Goal: Check status: Check status

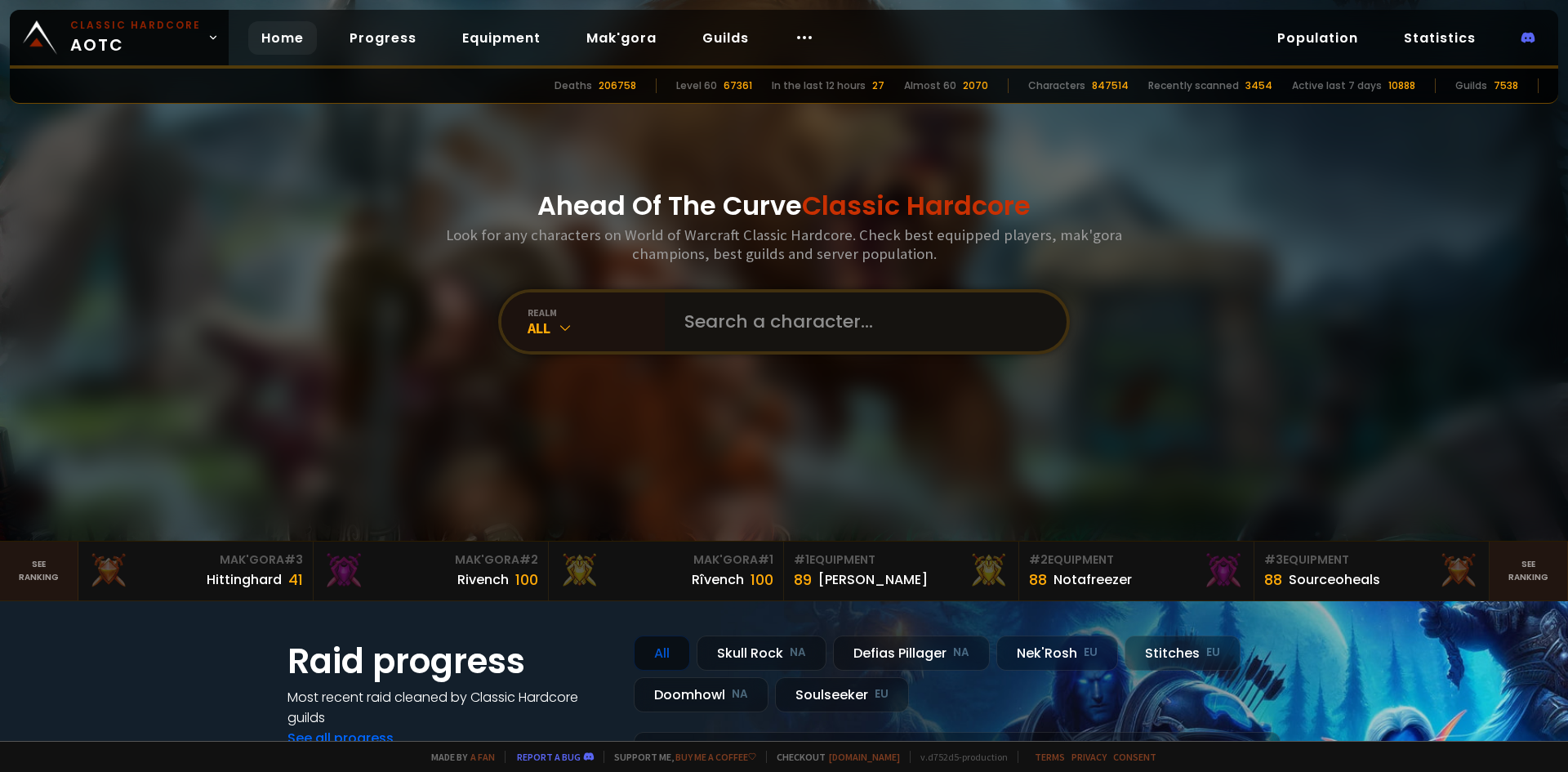
click at [772, 329] on input "text" at bounding box center [861, 322] width 372 height 58
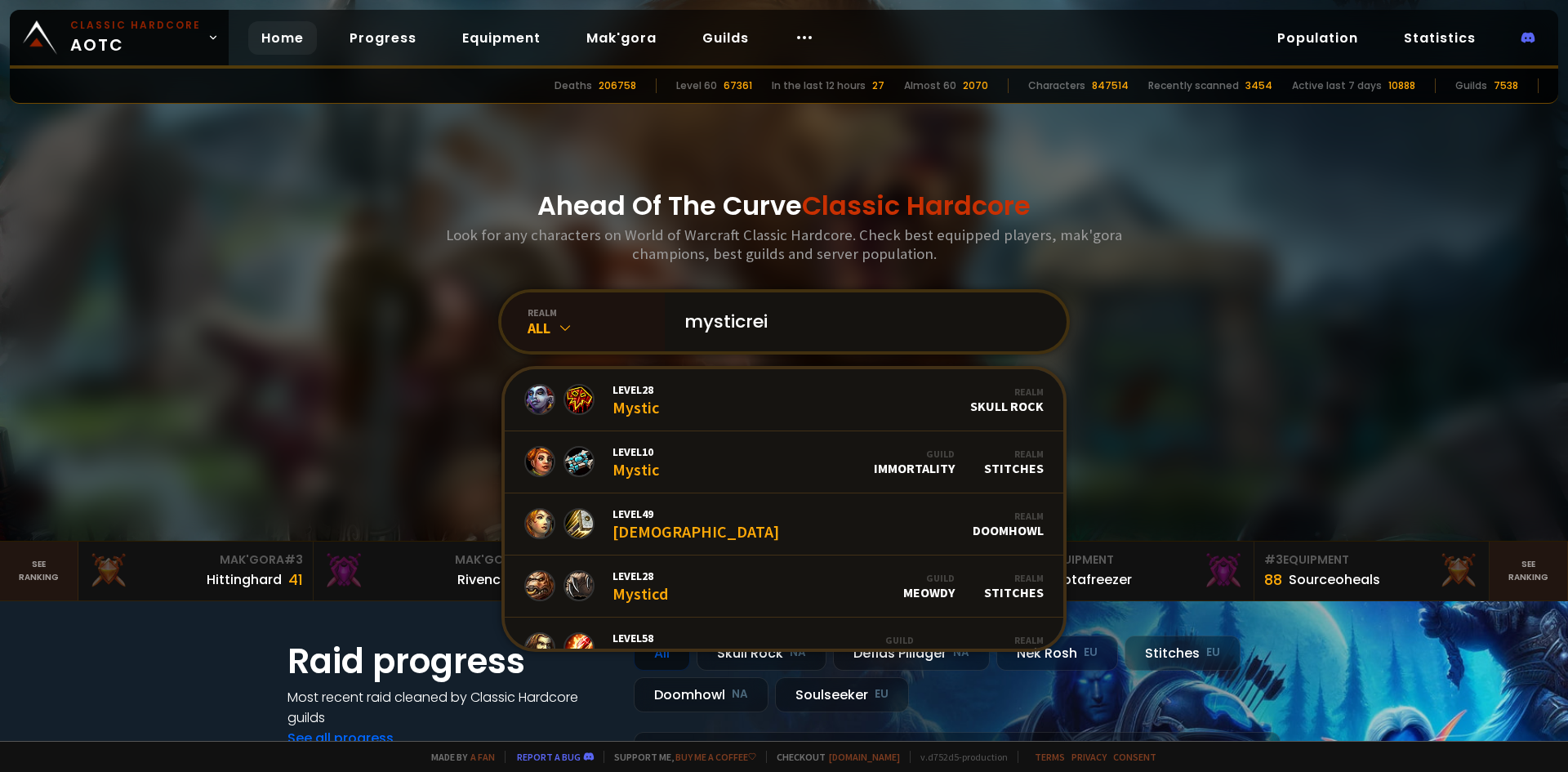
type input "mysticrein"
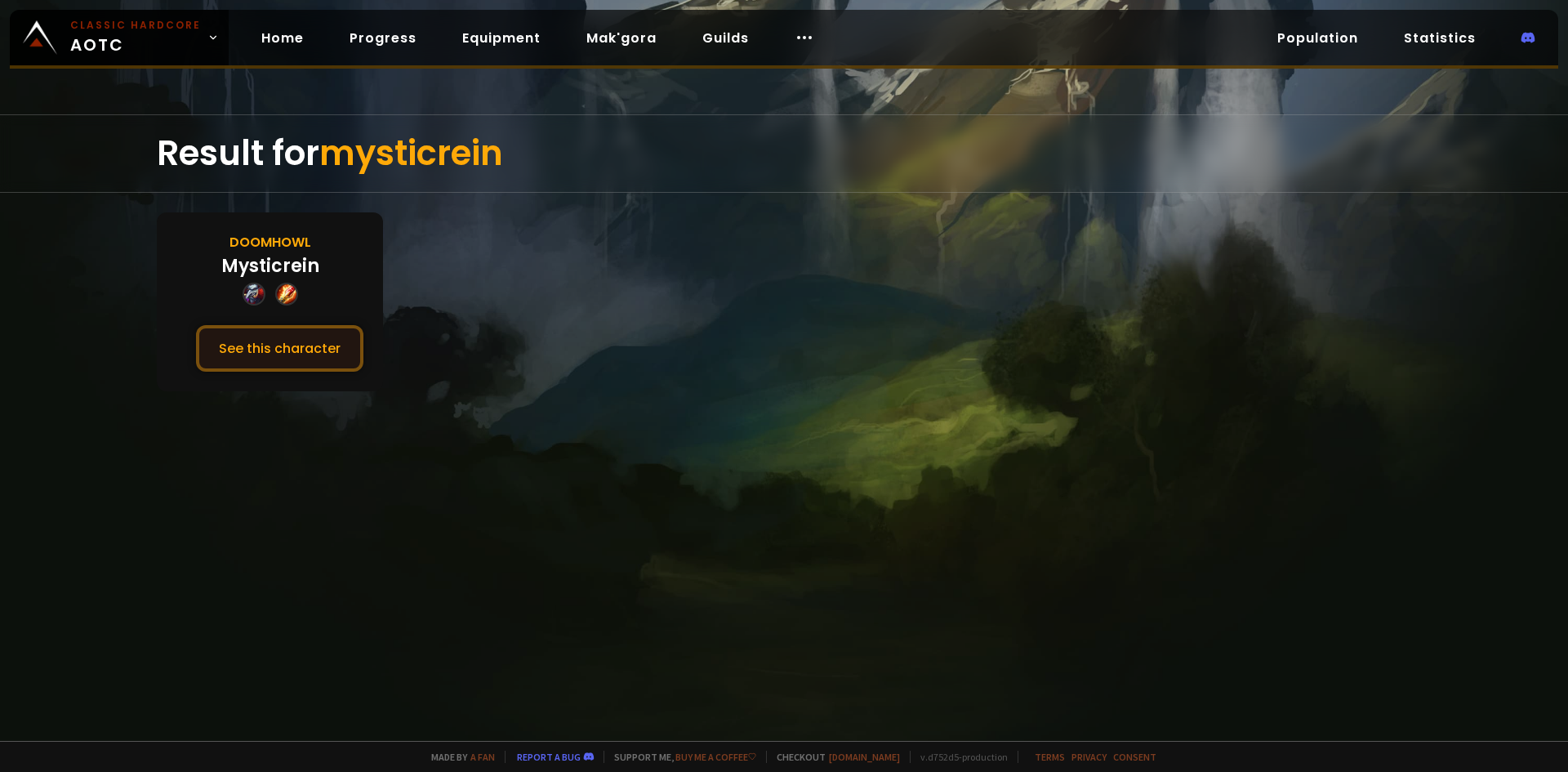
click at [292, 355] on button "See this character" at bounding box center [279, 348] width 167 height 47
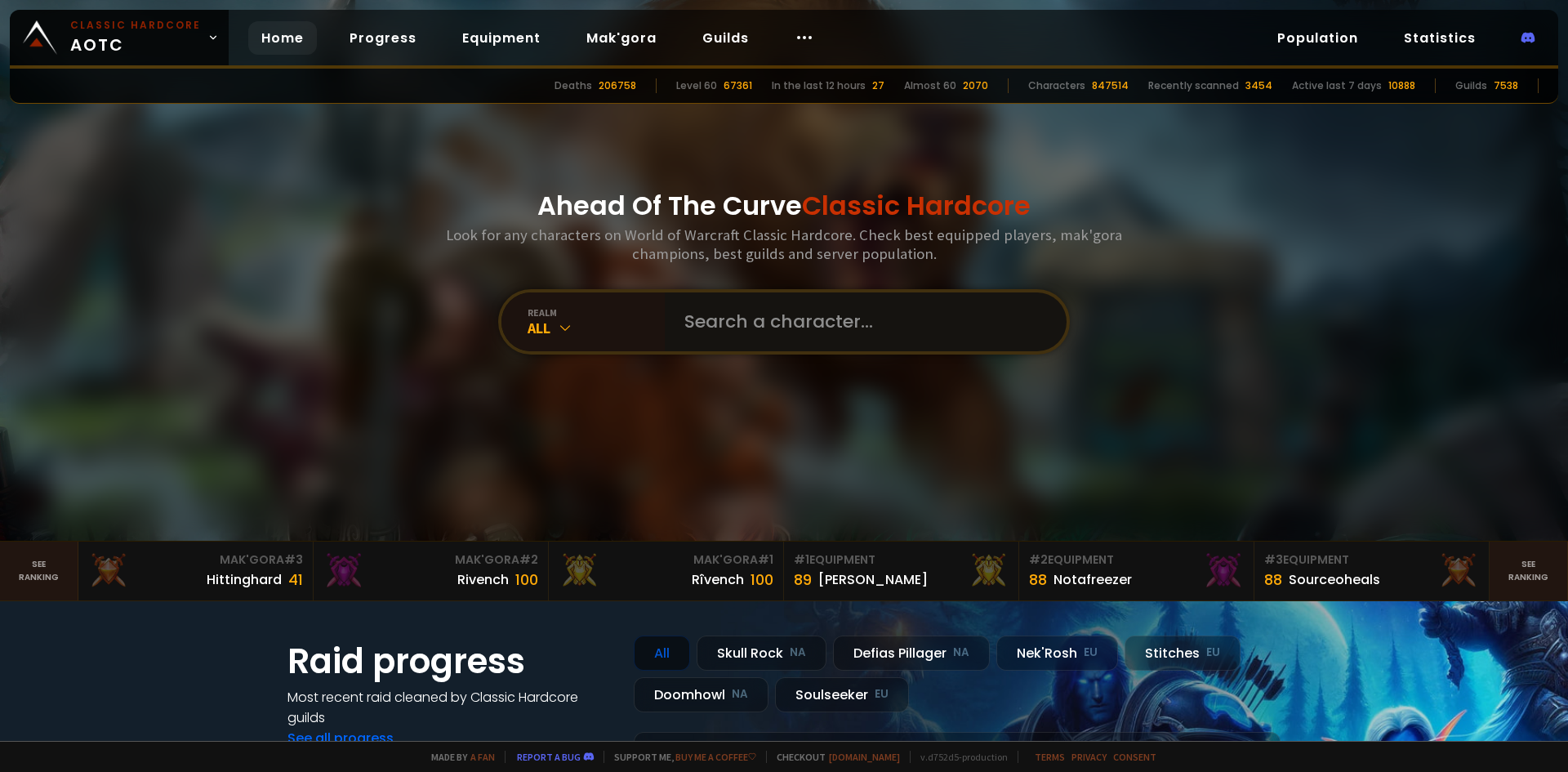
click at [709, 317] on input "text" at bounding box center [861, 322] width 372 height 58
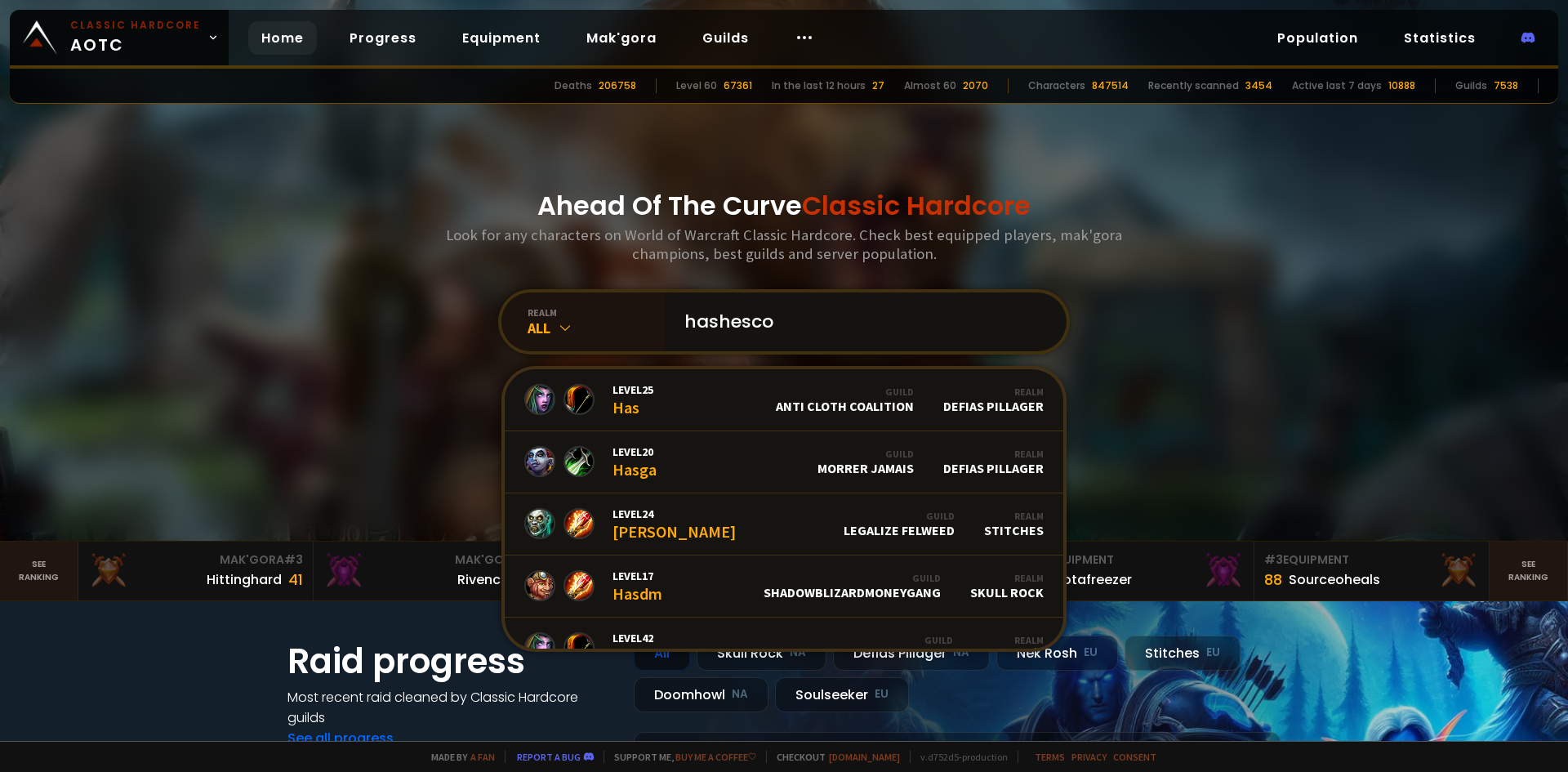
type input "hashescoc"
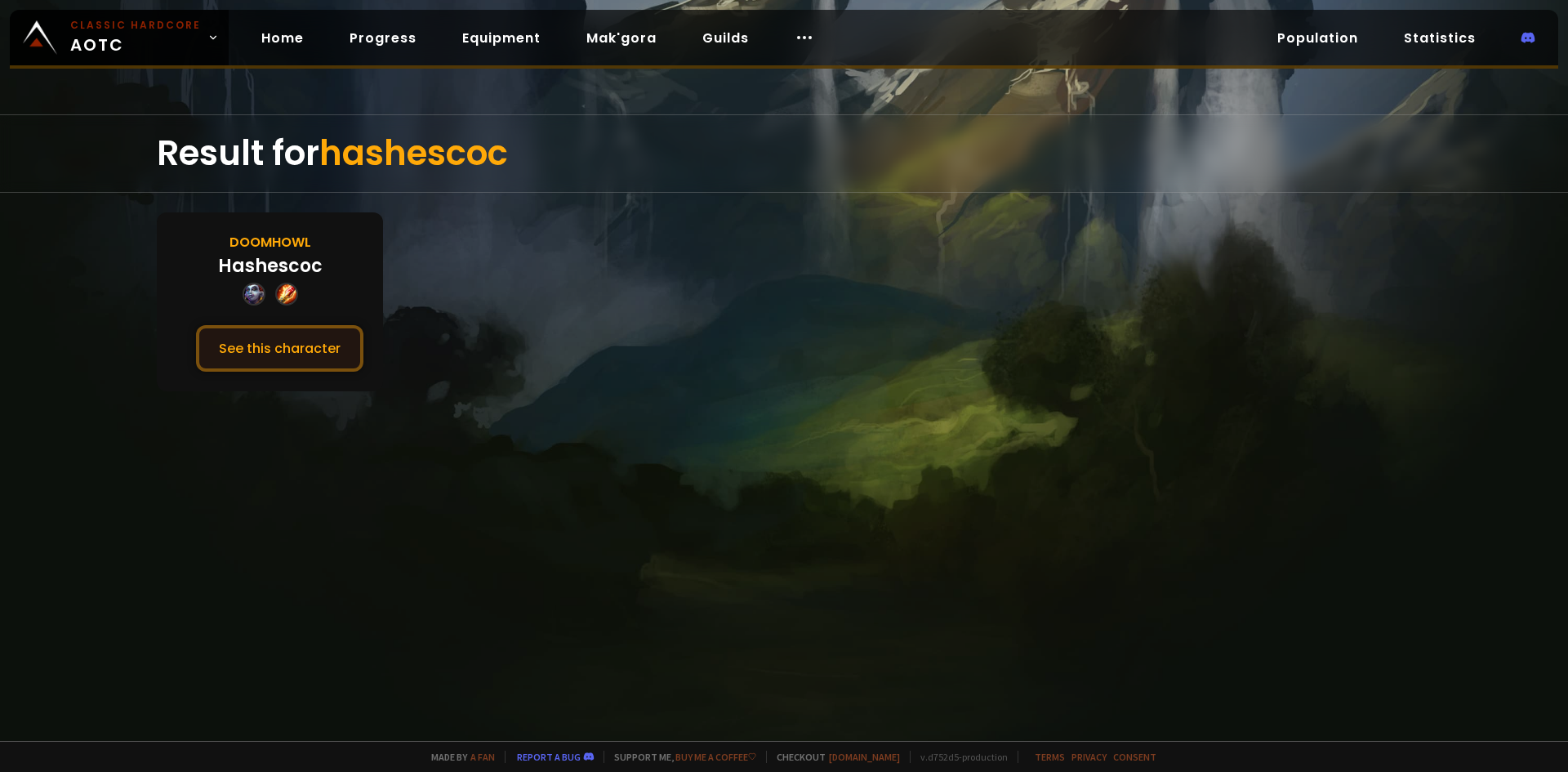
click at [296, 340] on button "See this character" at bounding box center [279, 348] width 167 height 47
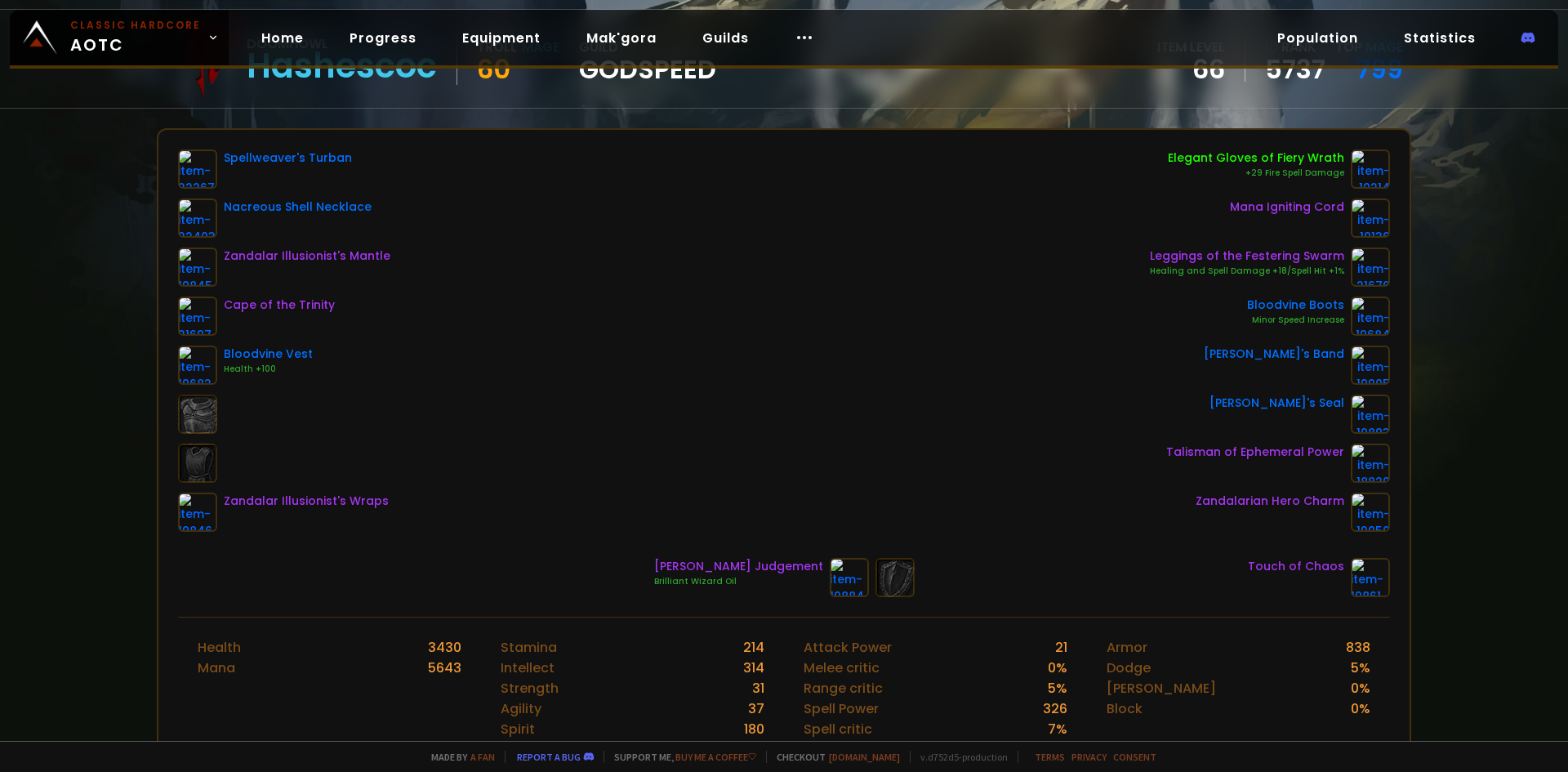
scroll to position [246, 0]
